Goal: Navigation & Orientation: Find specific page/section

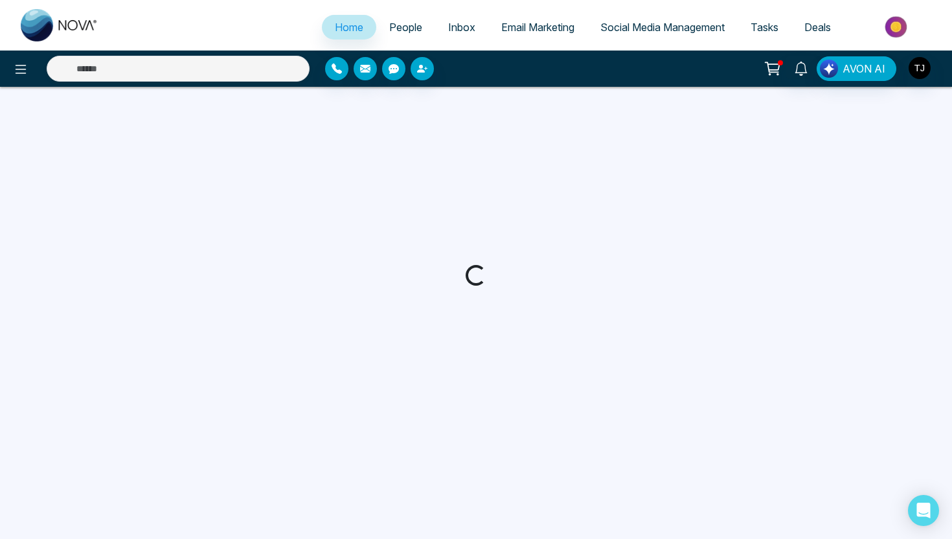
select select "*"
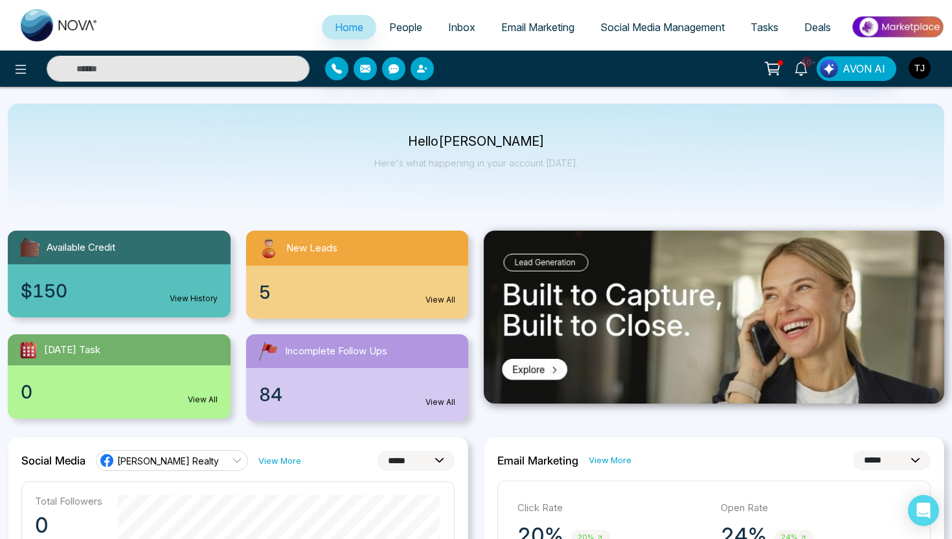
click at [924, 63] on img "button" at bounding box center [920, 68] width 22 height 22
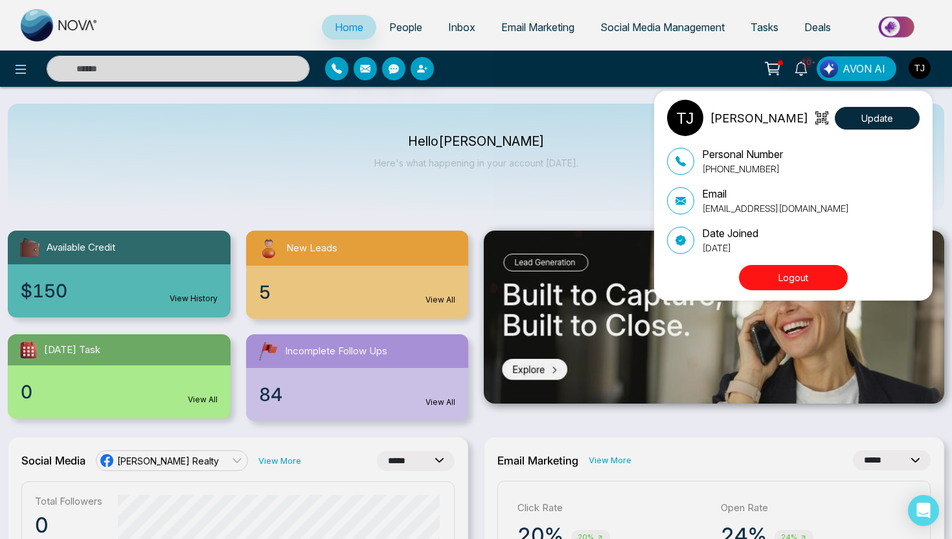
click at [795, 280] on button "Logout" at bounding box center [793, 277] width 109 height 25
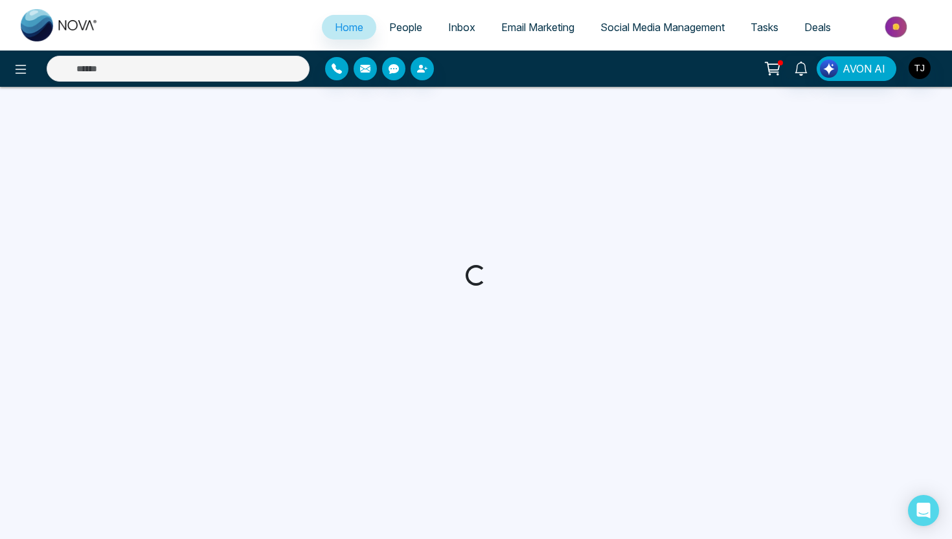
select select "*"
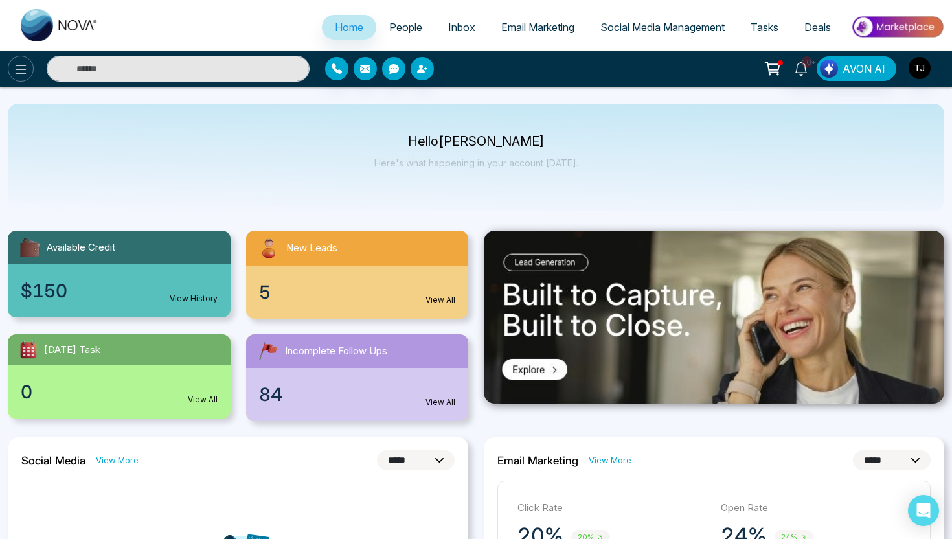
click at [16, 75] on icon at bounding box center [21, 70] width 16 height 16
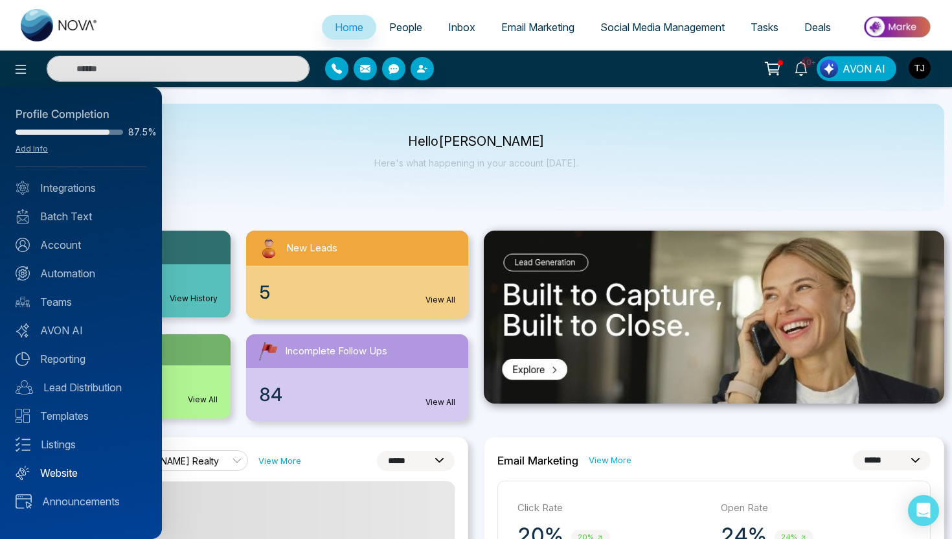
click at [66, 479] on link "Website" at bounding box center [81, 473] width 131 height 16
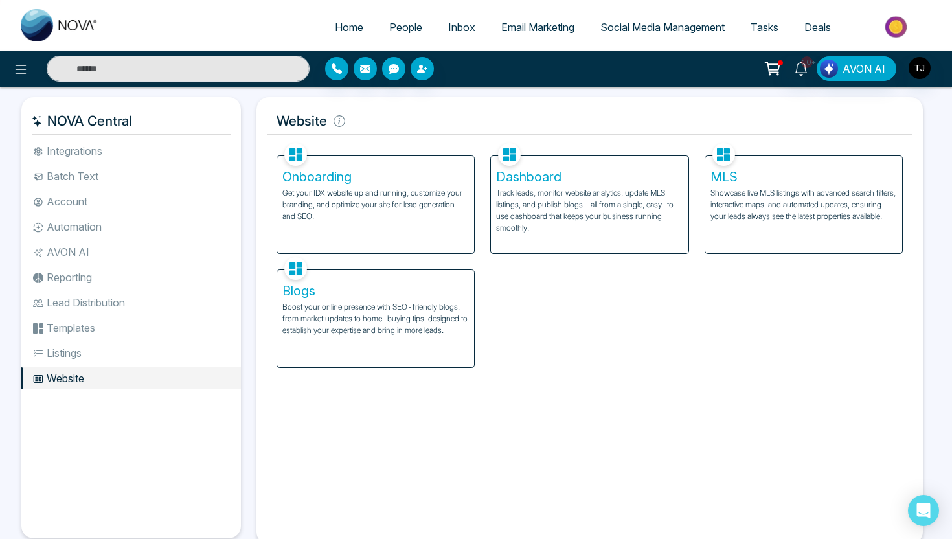
click at [515, 196] on p "Track leads, monitor website analytics, update MLS listings, and publish blogs—…" at bounding box center [589, 210] width 187 height 47
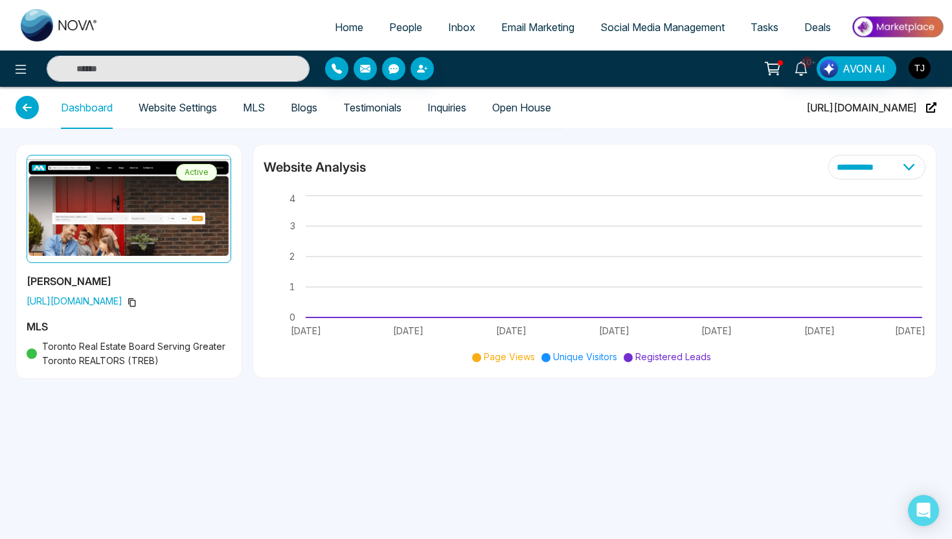
click at [132, 304] on span "https://reestate.ca/" at bounding box center [129, 301] width 205 height 14
click at [128, 302] on icon at bounding box center [131, 302] width 7 height 8
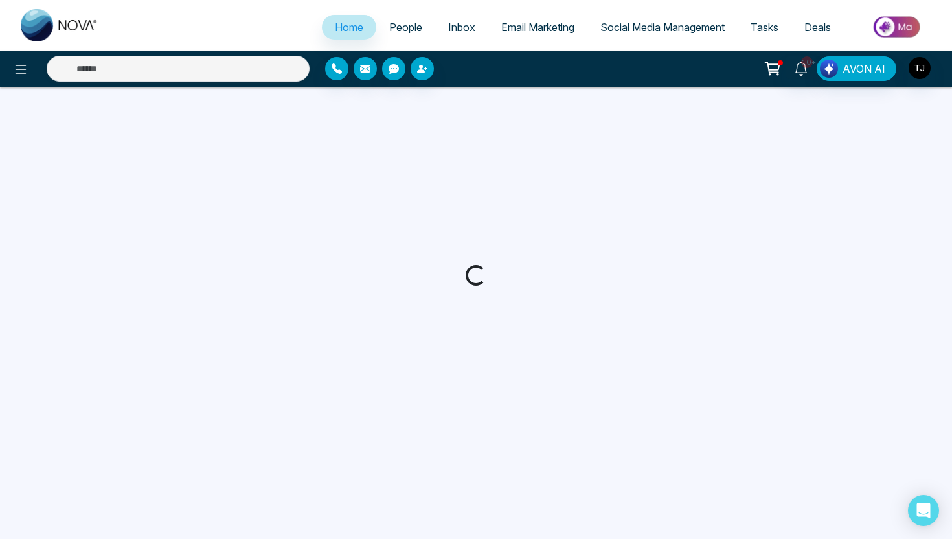
select select "*"
